Goal: Navigation & Orientation: Go to known website

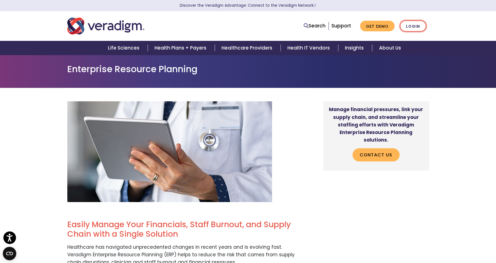
click at [409, 27] on link "Login" at bounding box center [413, 25] width 26 height 11
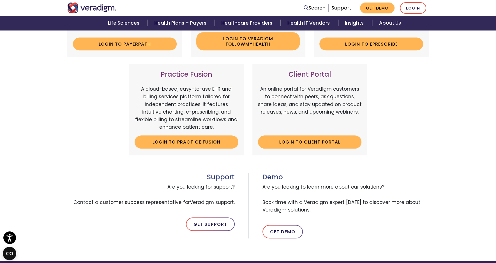
scroll to position [168, 0]
